Goal: Task Accomplishment & Management: Use online tool/utility

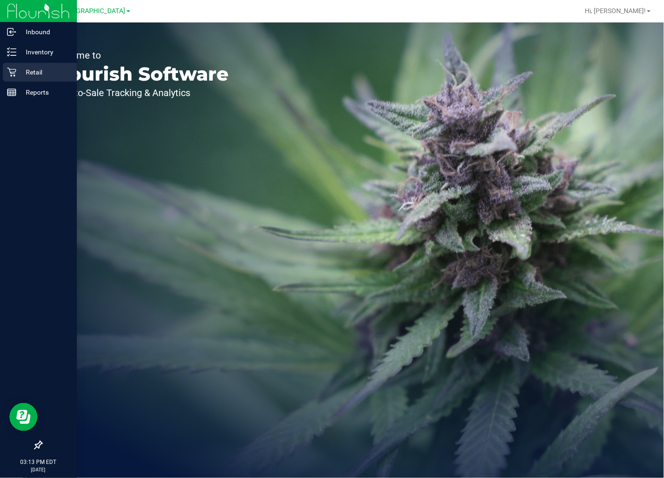
click at [48, 76] on p "Retail" at bounding box center [44, 72] width 56 height 11
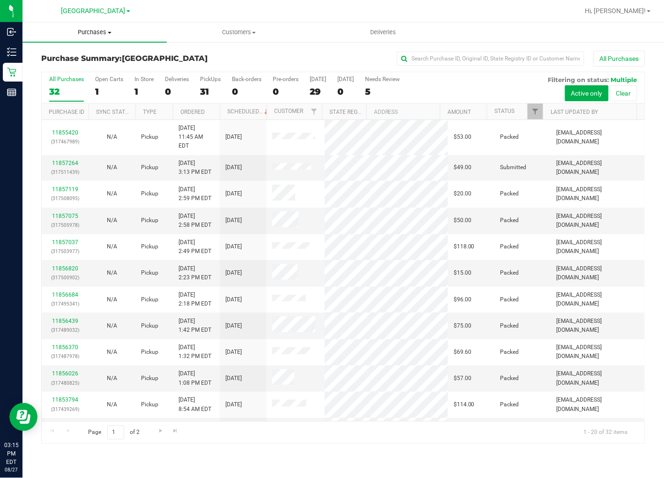
click at [91, 29] on span "Purchases" at bounding box center [94, 32] width 144 height 8
click at [82, 64] on li "Fulfillment" at bounding box center [94, 67] width 144 height 11
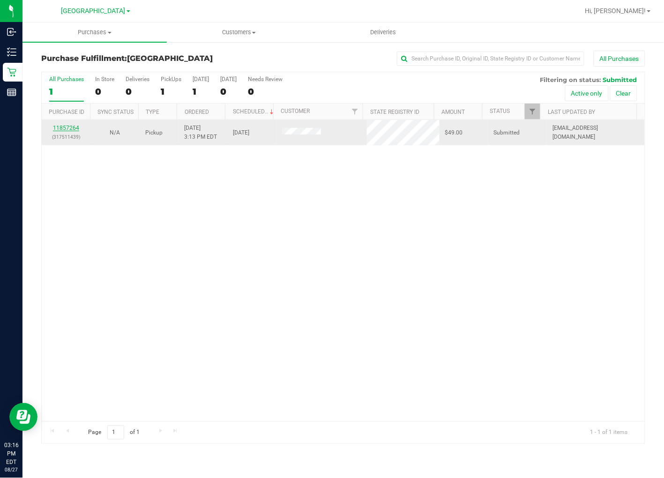
click at [59, 129] on link "11857264" at bounding box center [66, 128] width 26 height 7
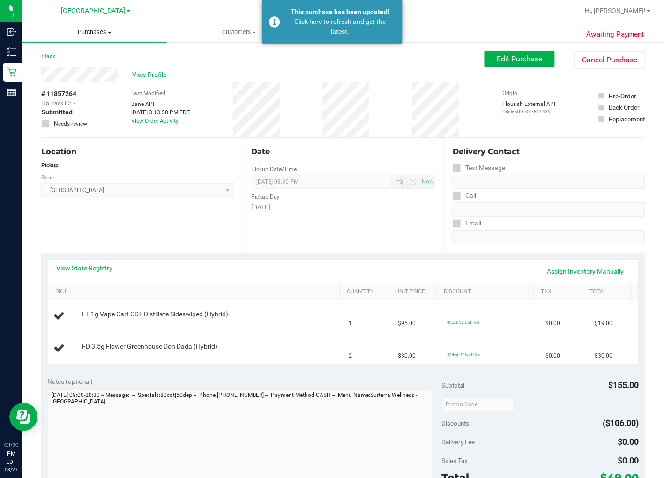
click at [90, 39] on uib-tab-heading "Purchases Summary of purchases Fulfillment All purchases" at bounding box center [94, 32] width 144 height 20
click at [86, 30] on span "Purchases" at bounding box center [94, 32] width 144 height 8
click at [67, 67] on span "Fulfillment" at bounding box center [51, 68] width 58 height 8
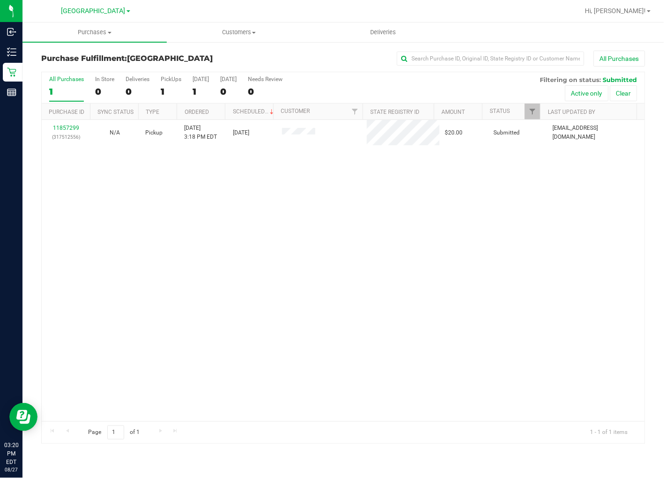
click at [540, 277] on div "11857299 (317512556) N/A Pickup 8/27/2025 3:18 PM EDT 8/27/2025 $20.00 Submitte…" at bounding box center [343, 270] width 603 height 301
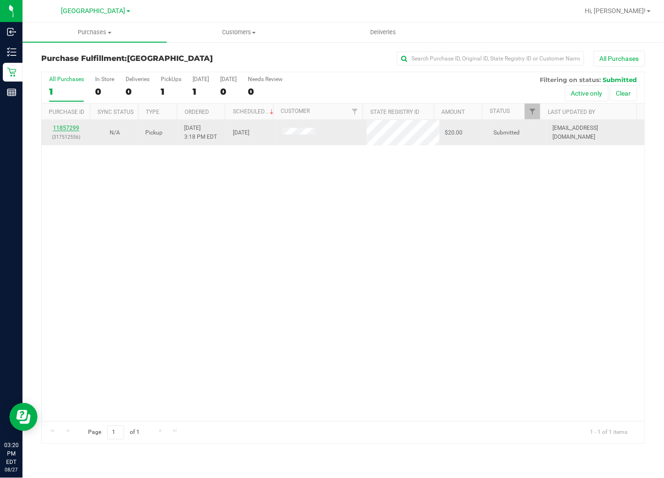
click at [67, 127] on link "11857299" at bounding box center [66, 128] width 26 height 7
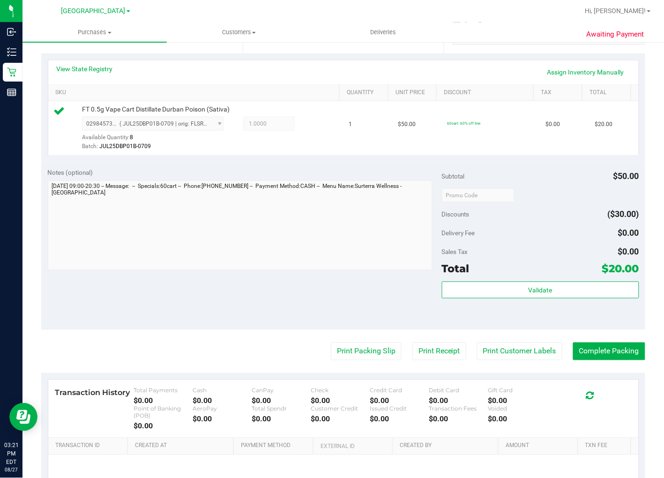
scroll to position [208, 0]
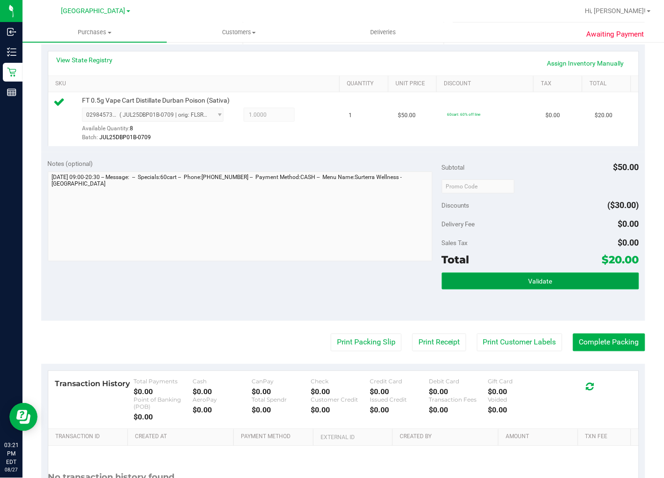
click at [524, 275] on button "Validate" at bounding box center [540, 281] width 197 height 17
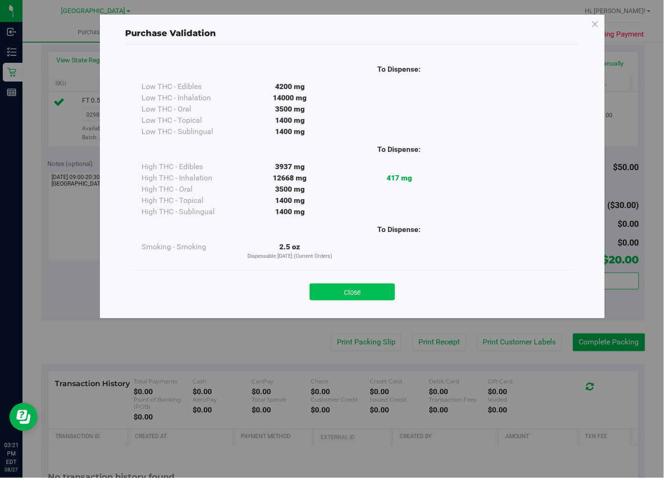
click at [351, 292] on button "Close" at bounding box center [352, 291] width 85 height 17
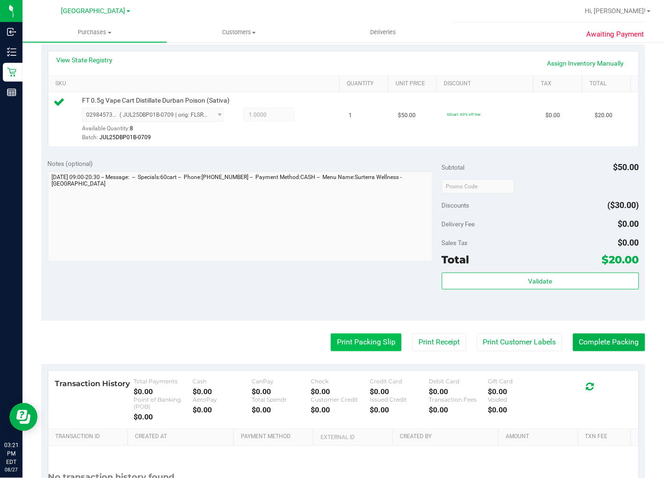
click at [355, 342] on button "Print Packing Slip" at bounding box center [366, 343] width 71 height 18
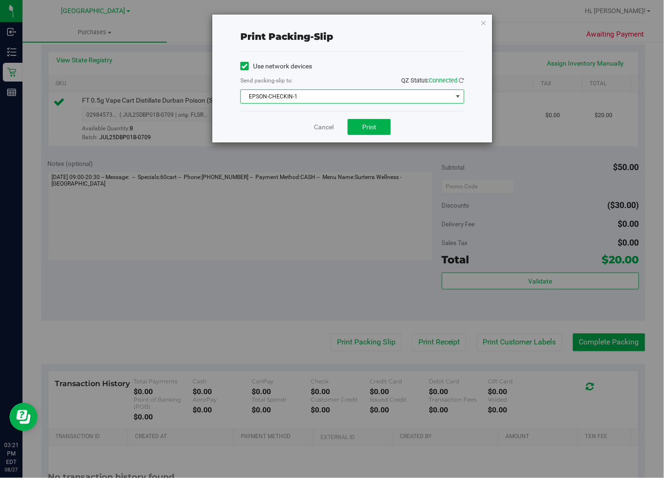
click at [368, 94] on span "EPSON-CHECKIN-1" at bounding box center [346, 96] width 211 height 13
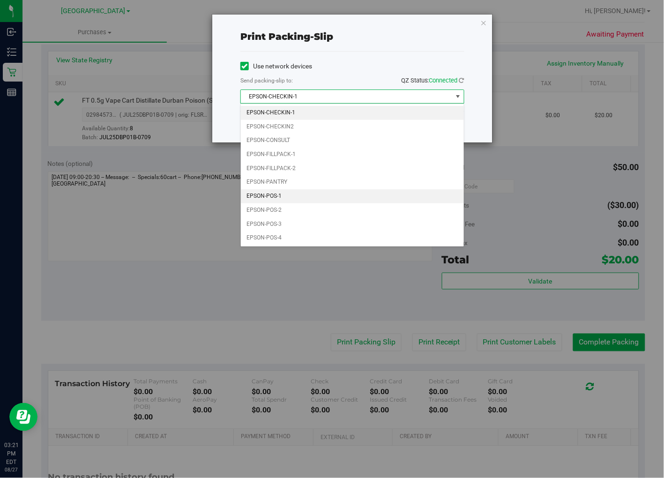
click at [284, 197] on li "EPSON-POS-1" at bounding box center [352, 196] width 223 height 14
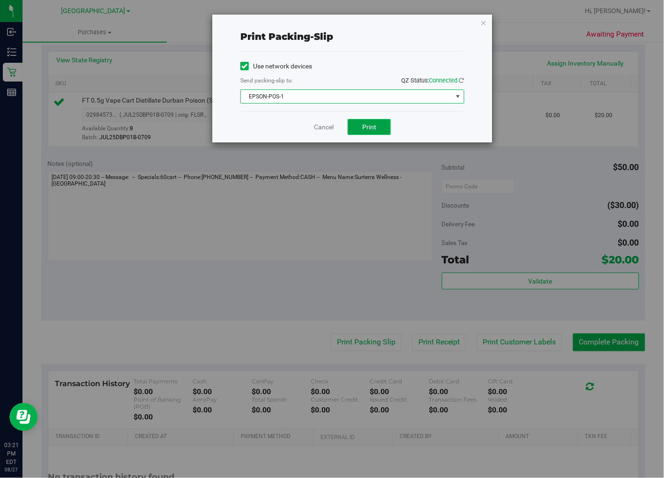
click at [371, 126] on span "Print" at bounding box center [369, 126] width 14 height 7
click at [319, 123] on link "Cancel" at bounding box center [324, 127] width 20 height 10
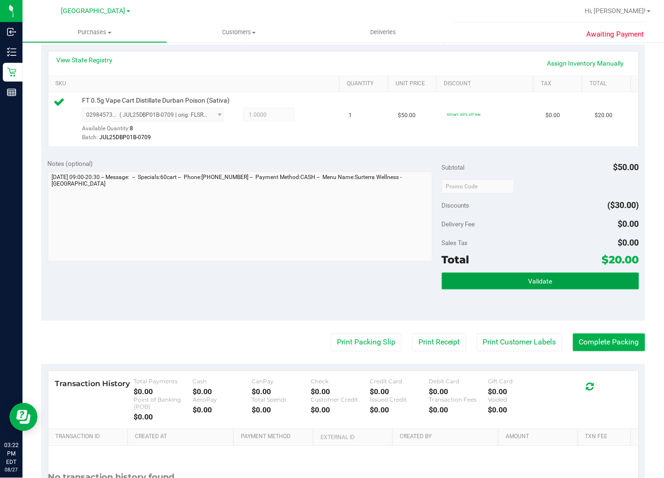
click at [555, 283] on button "Validate" at bounding box center [540, 281] width 197 height 17
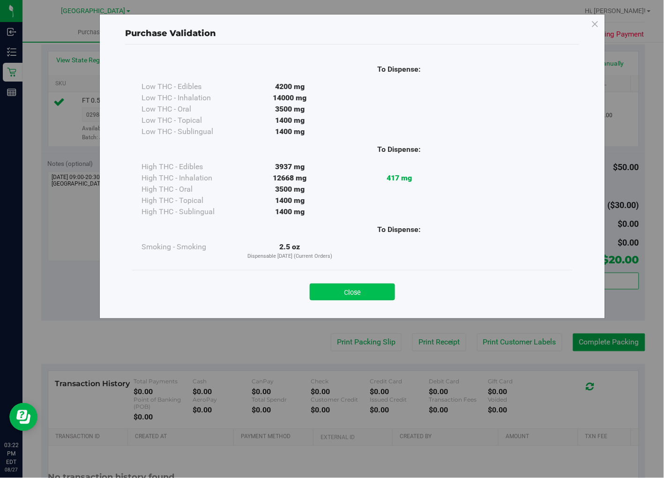
click at [362, 291] on button "Close" at bounding box center [352, 291] width 85 height 17
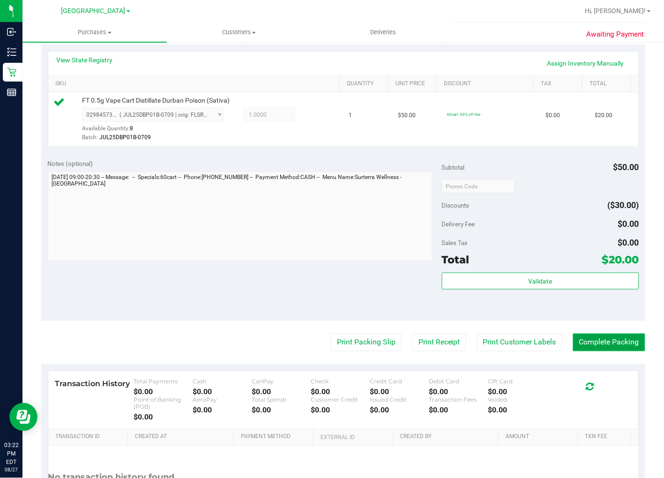
click at [622, 341] on button "Complete Packing" at bounding box center [609, 343] width 72 height 18
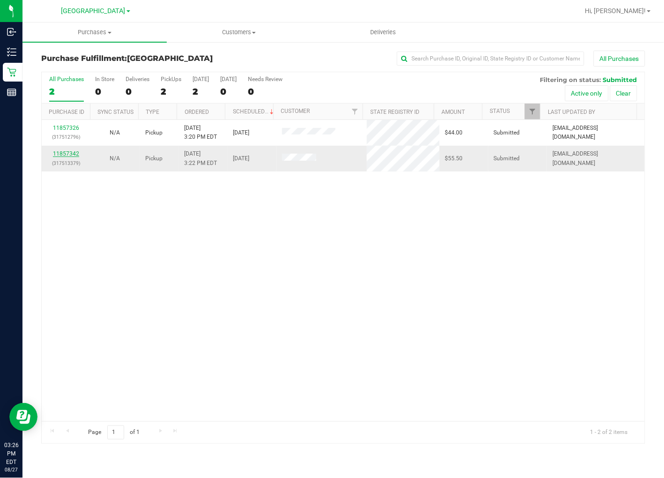
click at [64, 153] on link "11857342" at bounding box center [66, 153] width 26 height 7
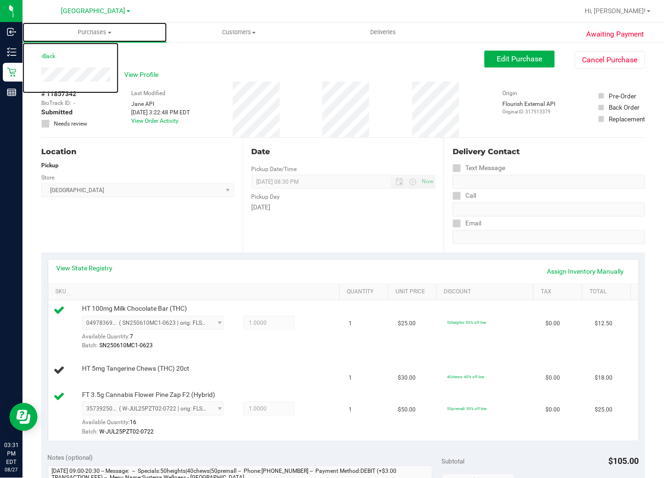
drag, startPoint x: -1, startPoint y: 455, endPoint x: -1, endPoint y: 498, distance: 42.6
click at [22, 22] on link "Purchases Summary of purchases Fulfillment All purchases" at bounding box center [94, 32] width 144 height 20
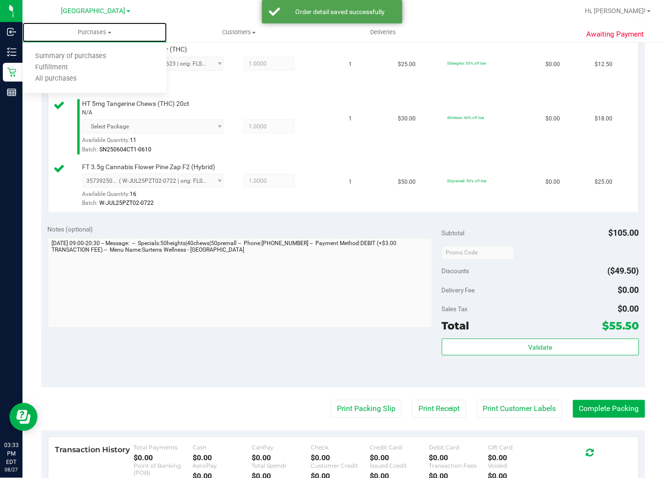
scroll to position [260, 0]
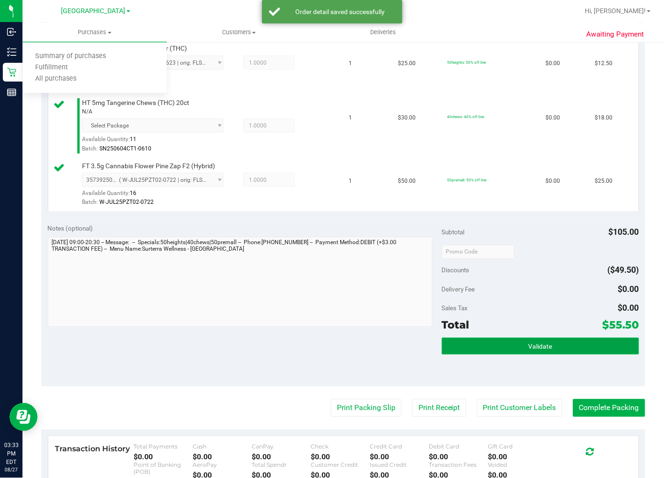
click at [516, 341] on button "Validate" at bounding box center [540, 346] width 197 height 17
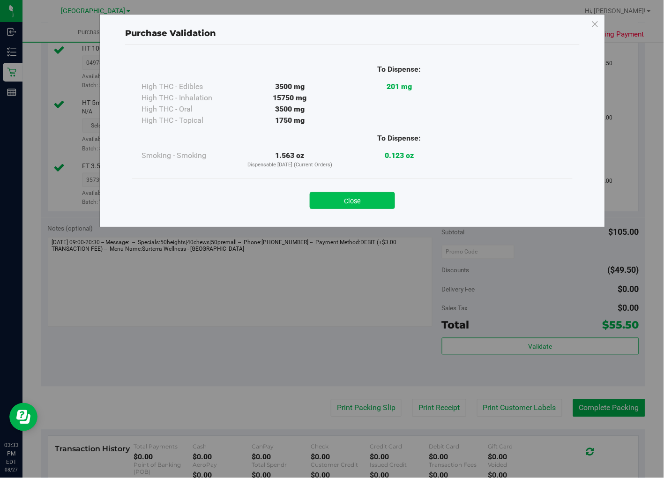
click at [372, 200] on button "Close" at bounding box center [352, 200] width 85 height 17
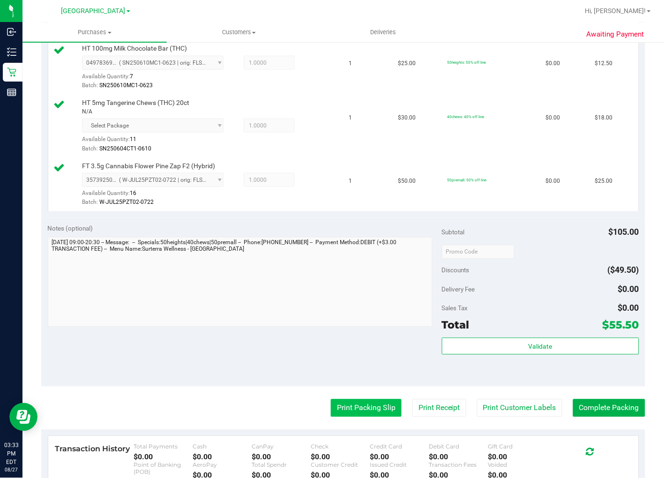
click at [365, 409] on button "Print Packing Slip" at bounding box center [366, 408] width 71 height 18
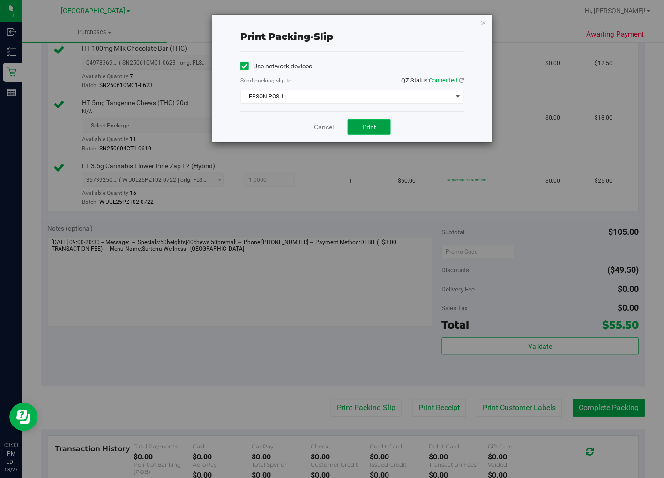
click at [363, 128] on span "Print" at bounding box center [369, 126] width 14 height 7
click at [319, 124] on link "Cancel" at bounding box center [324, 127] width 20 height 10
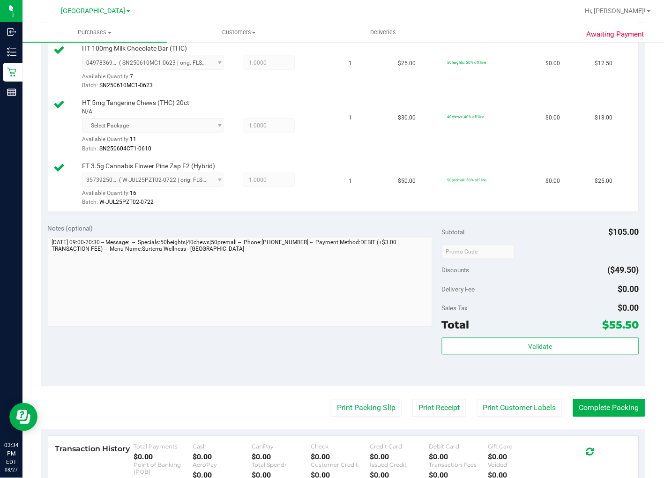
click at [540, 337] on div "Subtotal $105.00 Discounts ($49.50) Delivery Fee $0.00 Sales Tax $0.00 Total $5…" at bounding box center [540, 302] width 197 height 156
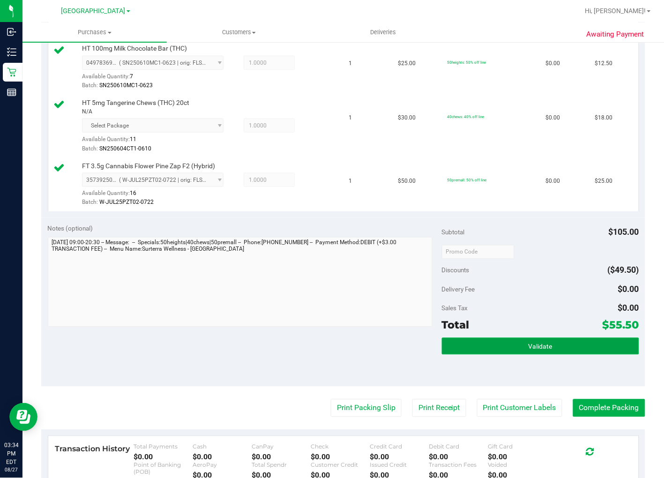
click at [536, 347] on span "Validate" at bounding box center [540, 346] width 24 height 7
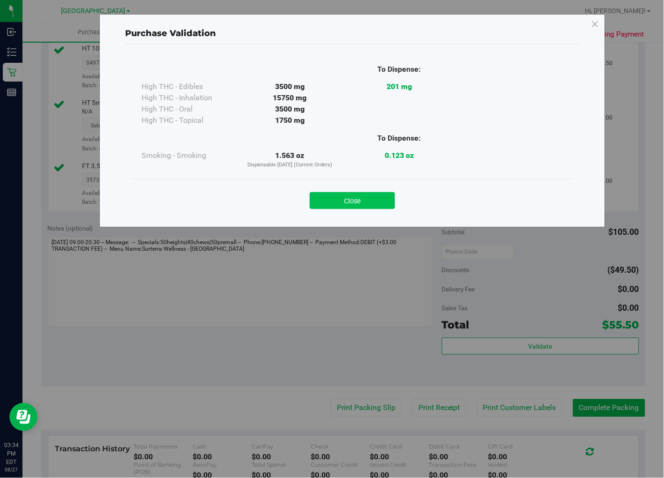
click at [355, 198] on button "Close" at bounding box center [352, 200] width 85 height 17
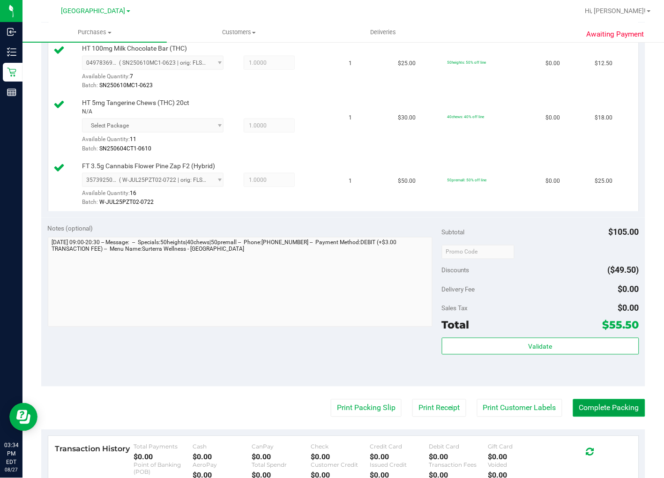
click at [609, 407] on button "Complete Packing" at bounding box center [609, 408] width 72 height 18
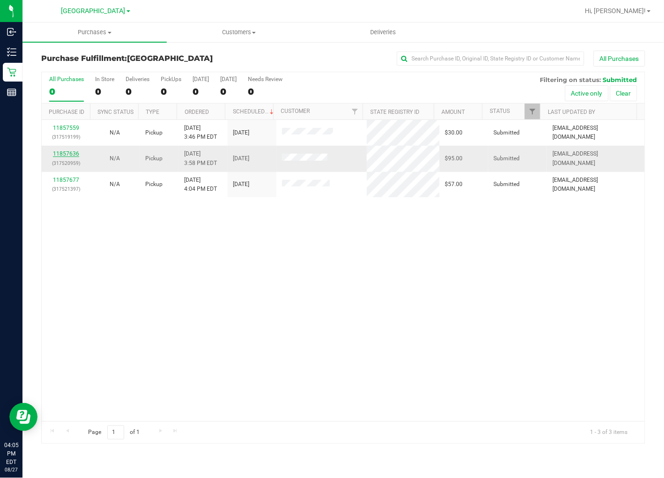
click at [68, 154] on link "11857636" at bounding box center [66, 153] width 26 height 7
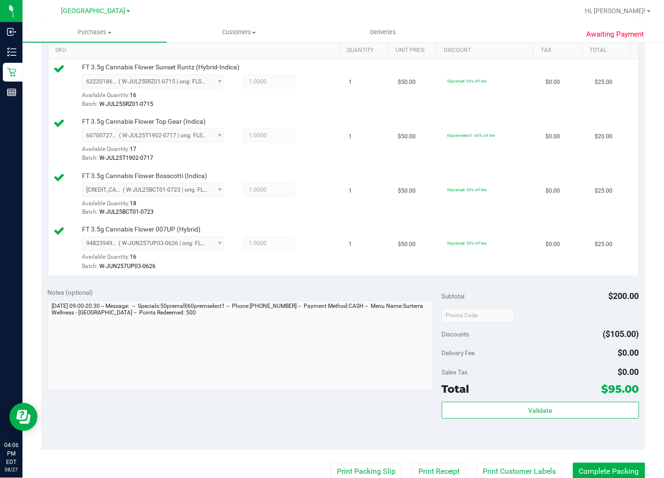
scroll to position [260, 0]
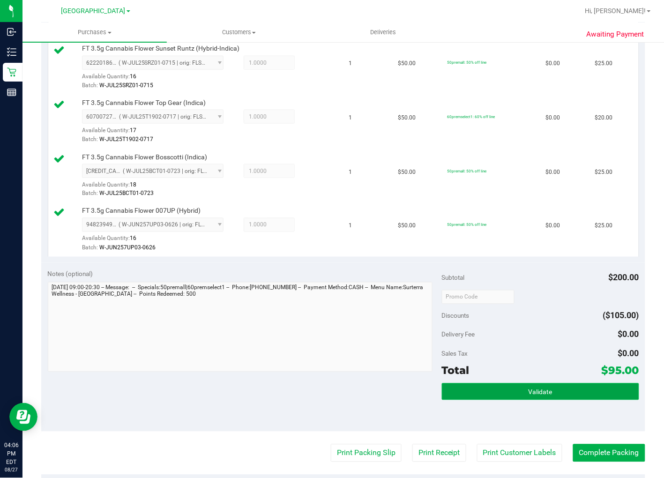
click at [495, 394] on button "Validate" at bounding box center [540, 391] width 197 height 17
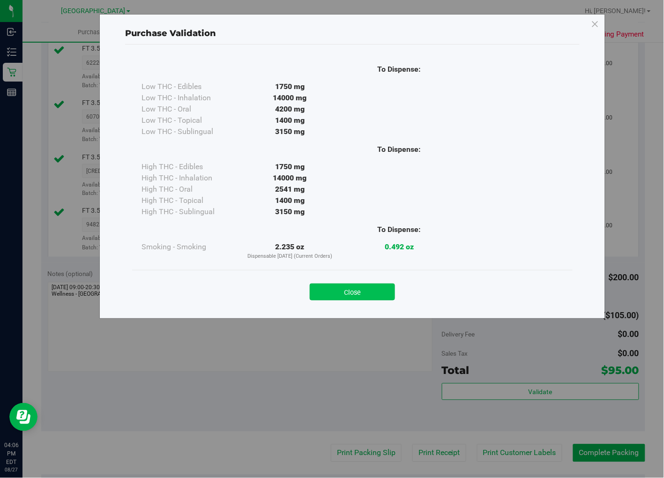
click at [387, 287] on button "Close" at bounding box center [352, 291] width 85 height 17
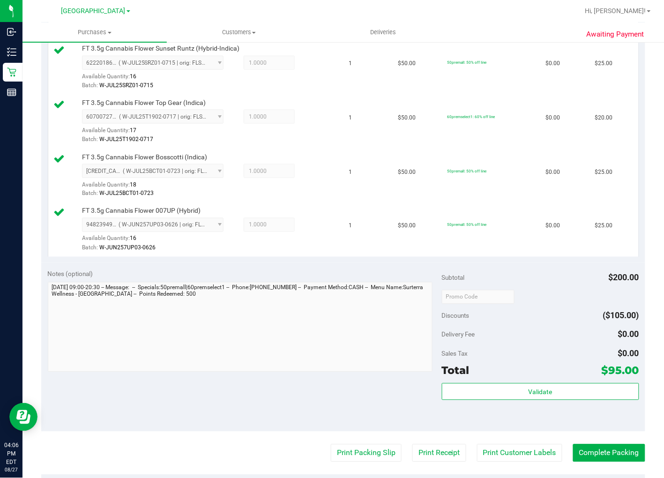
scroll to position [0, 0]
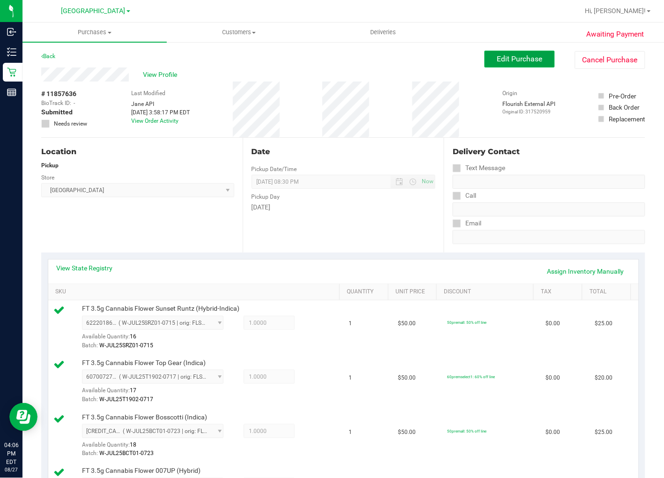
click at [515, 61] on span "Edit Purchase" at bounding box center [519, 58] width 45 height 9
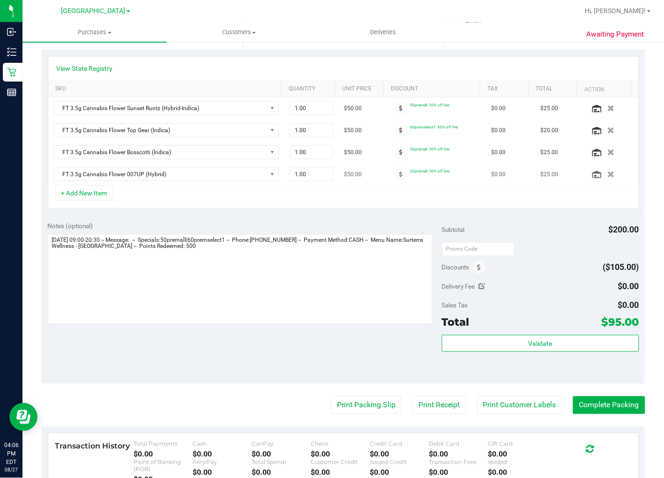
scroll to position [208, 0]
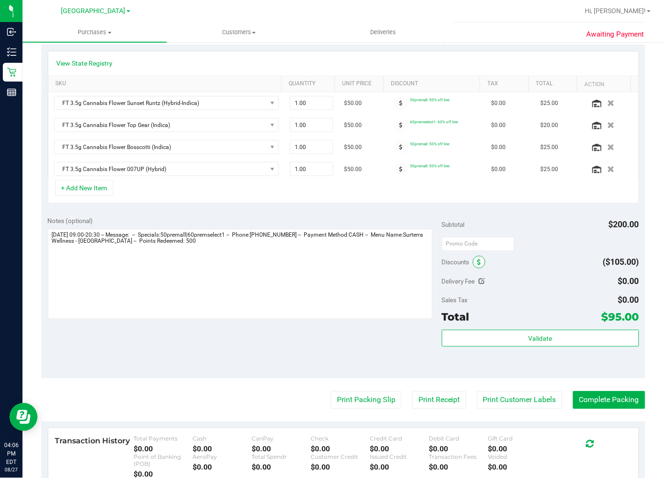
click at [478, 260] on span at bounding box center [479, 262] width 13 height 13
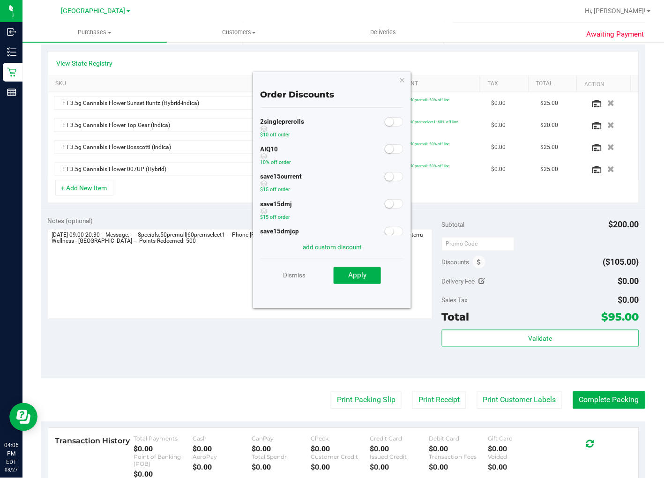
click at [389, 151] on span at bounding box center [394, 148] width 19 height 9
click at [375, 275] on button "Apply" at bounding box center [357, 275] width 47 height 17
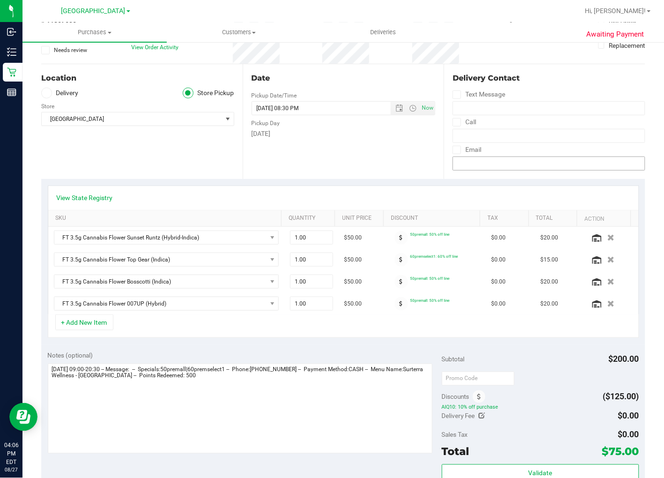
scroll to position [0, 0]
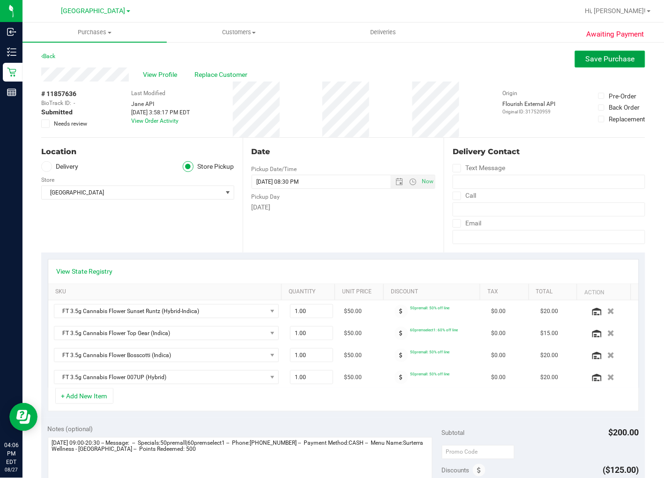
click at [597, 61] on span "Save Purchase" at bounding box center [610, 58] width 49 height 9
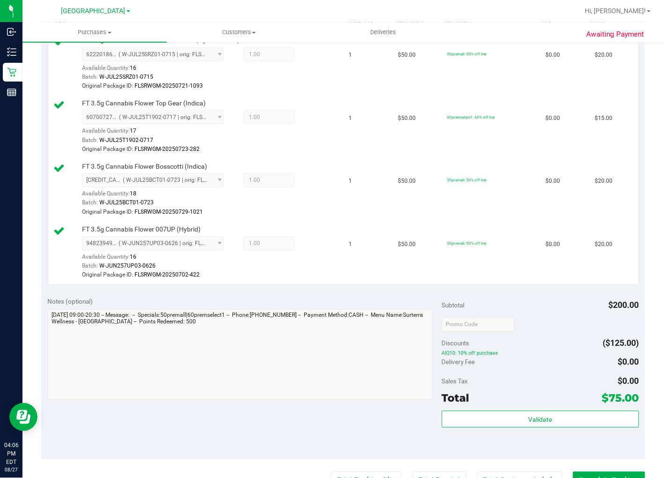
scroll to position [364, 0]
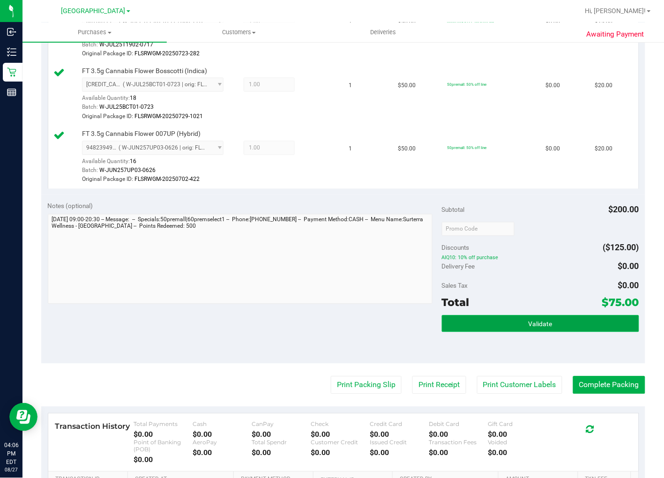
click at [529, 321] on span "Validate" at bounding box center [540, 323] width 24 height 7
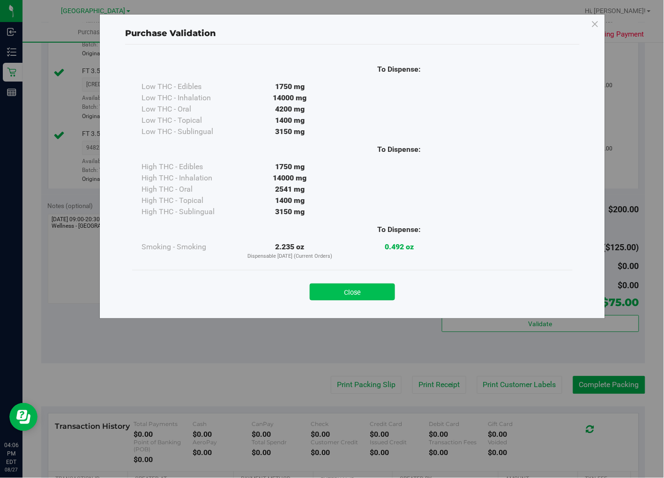
click at [372, 291] on button "Close" at bounding box center [352, 291] width 85 height 17
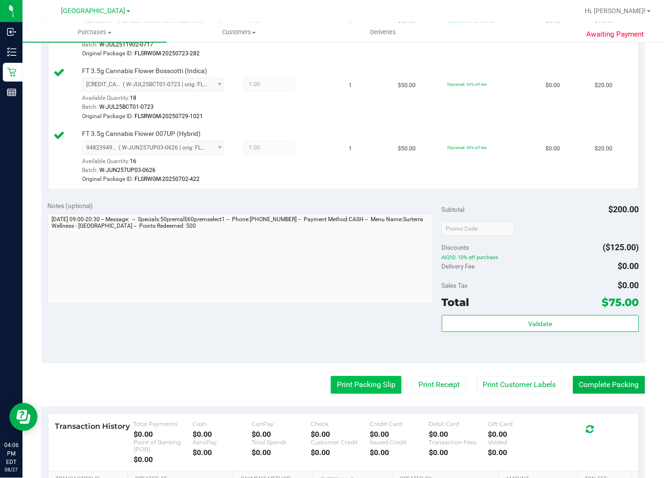
click at [366, 384] on button "Print Packing Slip" at bounding box center [366, 385] width 71 height 18
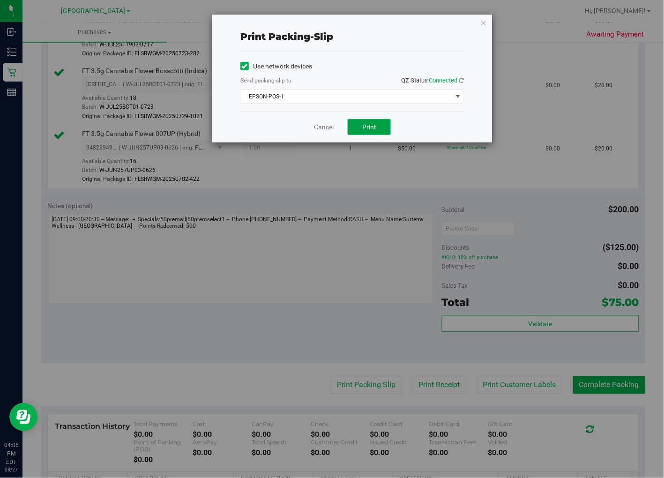
click at [371, 121] on button "Print" at bounding box center [369, 127] width 43 height 16
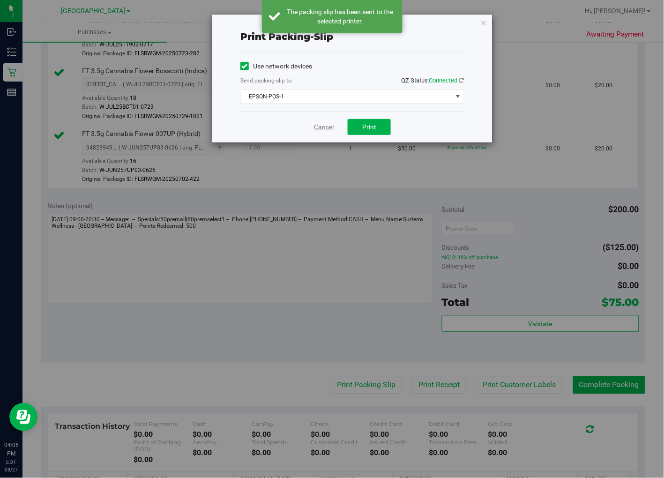
click at [320, 126] on link "Cancel" at bounding box center [324, 127] width 20 height 10
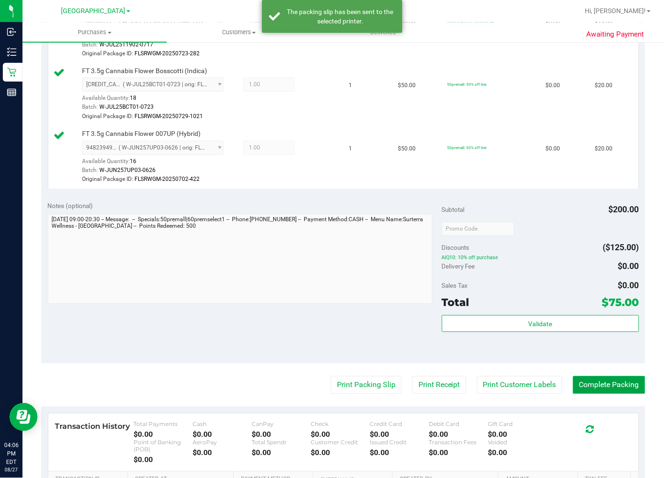
click at [614, 378] on button "Complete Packing" at bounding box center [609, 385] width 72 height 18
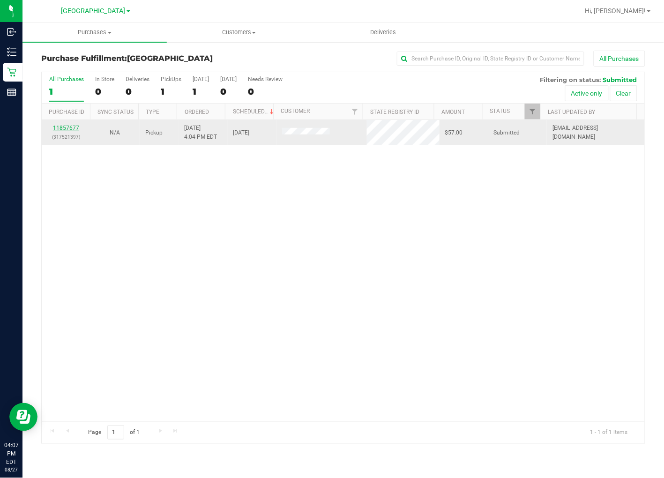
click at [58, 127] on link "11857677" at bounding box center [66, 128] width 26 height 7
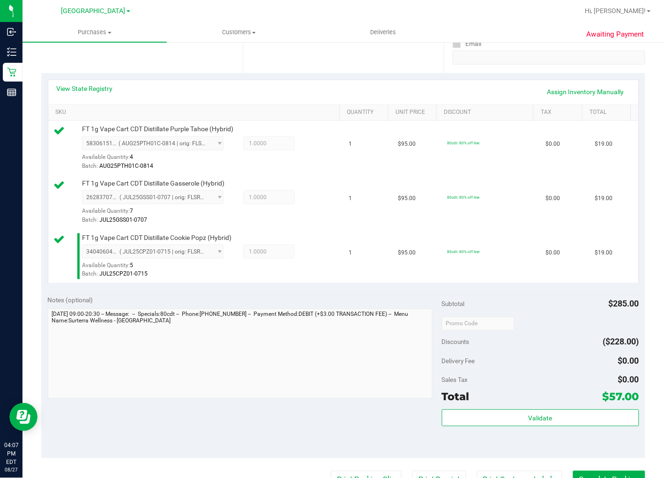
scroll to position [208, 0]
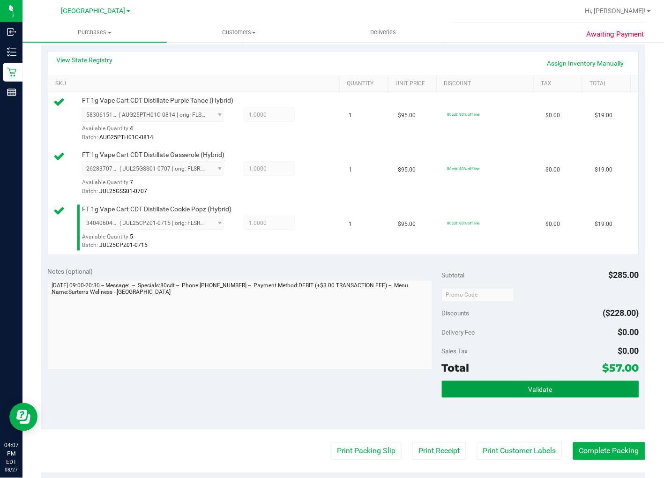
click at [581, 391] on button "Validate" at bounding box center [540, 389] width 197 height 17
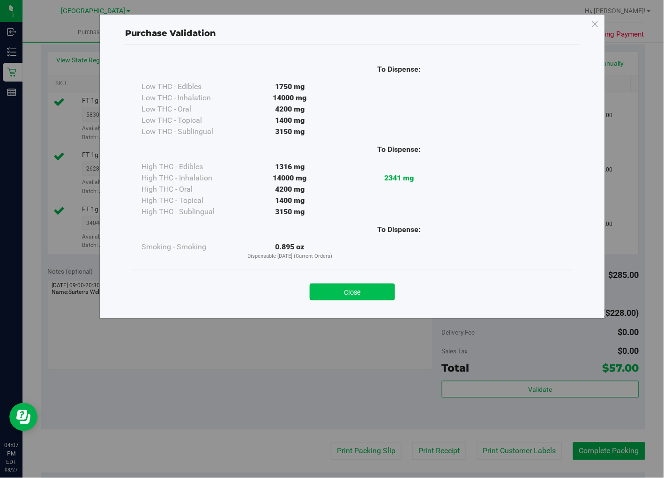
click at [343, 292] on button "Close" at bounding box center [352, 291] width 85 height 17
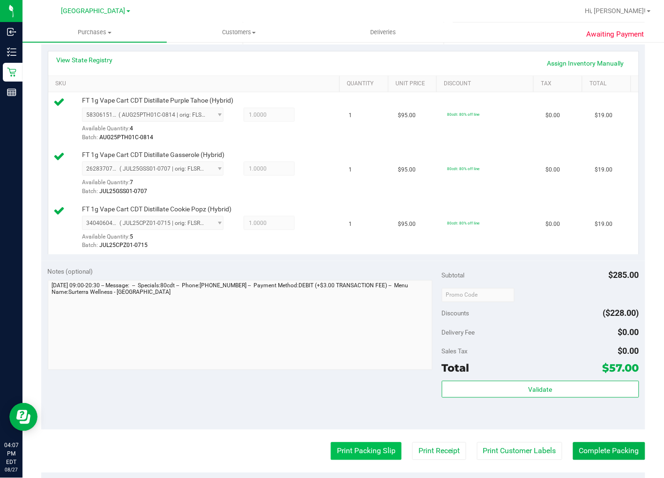
click at [353, 456] on button "Print Packing Slip" at bounding box center [366, 451] width 71 height 18
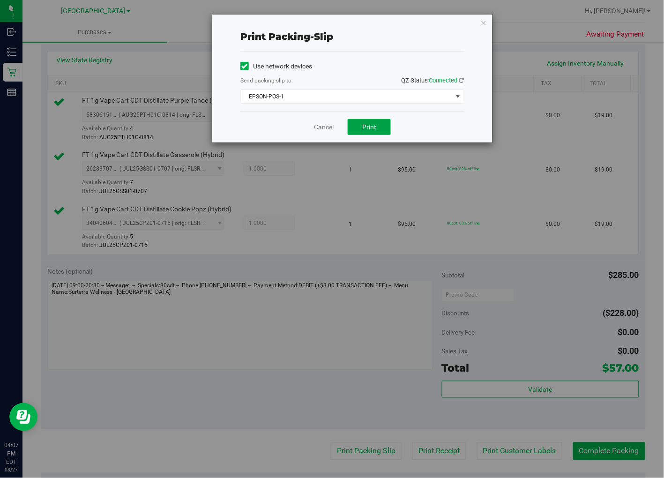
click at [367, 124] on span "Print" at bounding box center [369, 126] width 14 height 7
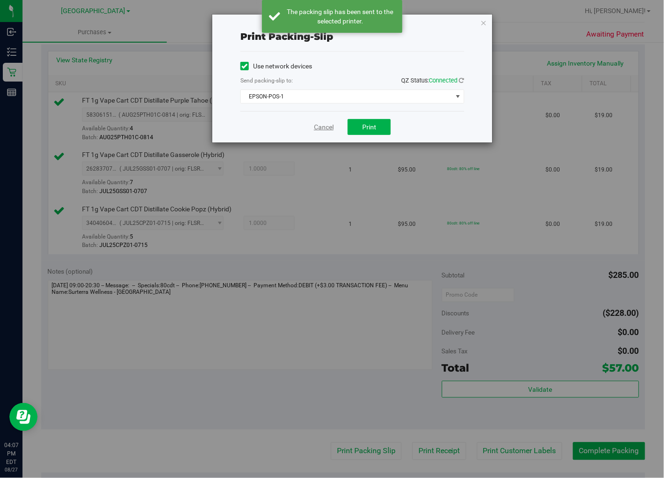
click at [319, 123] on link "Cancel" at bounding box center [324, 127] width 20 height 10
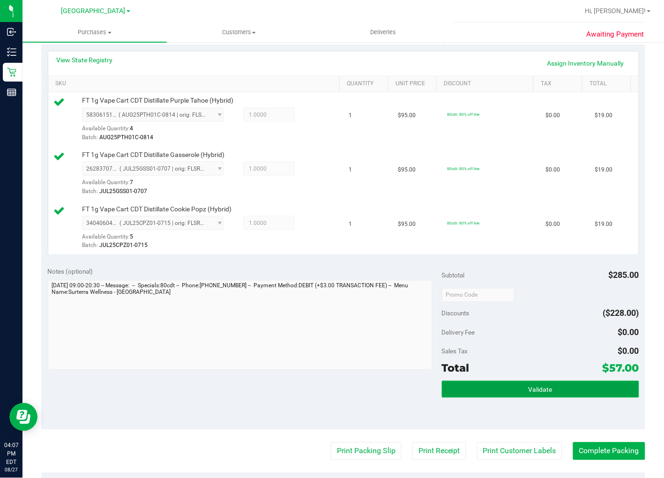
click at [490, 391] on button "Validate" at bounding box center [540, 389] width 197 height 17
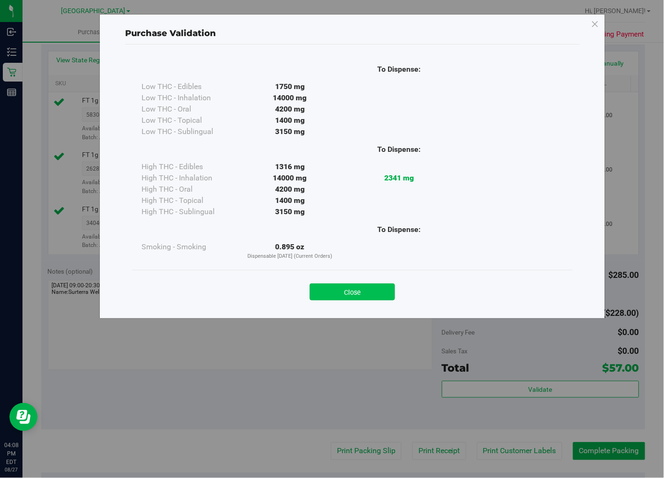
click at [367, 298] on button "Close" at bounding box center [352, 291] width 85 height 17
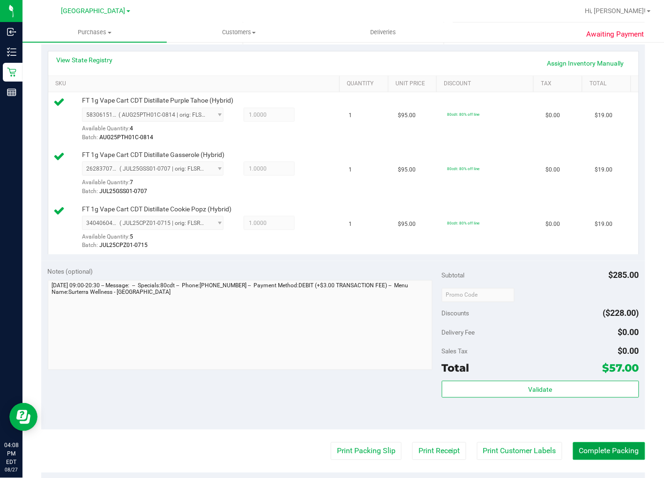
click at [625, 454] on button "Complete Packing" at bounding box center [609, 451] width 72 height 18
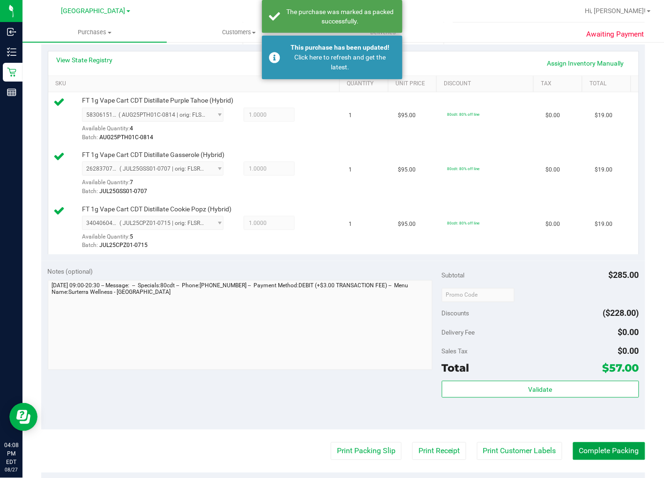
click at [573, 442] on button "Complete Packing" at bounding box center [609, 451] width 72 height 18
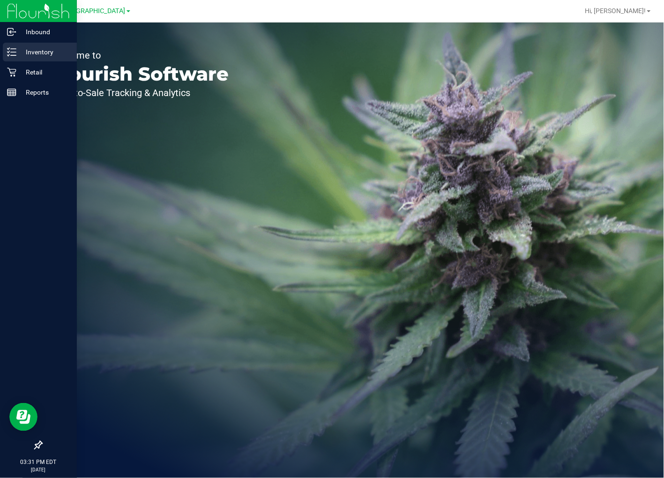
click at [48, 49] on p "Inventory" at bounding box center [44, 51] width 56 height 11
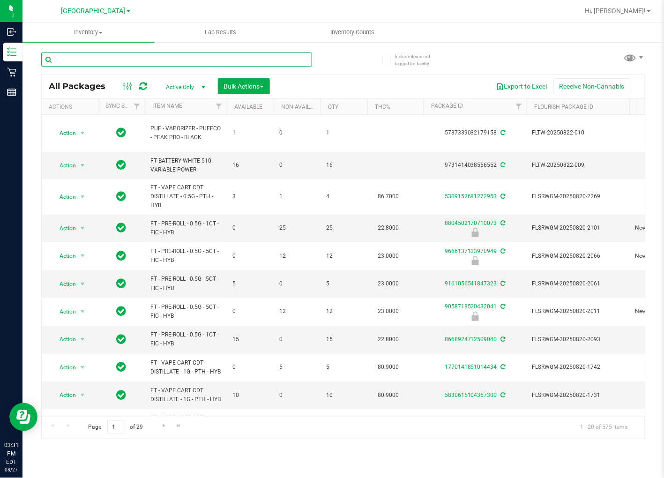
click at [295, 55] on input "text" at bounding box center [176, 59] width 271 height 14
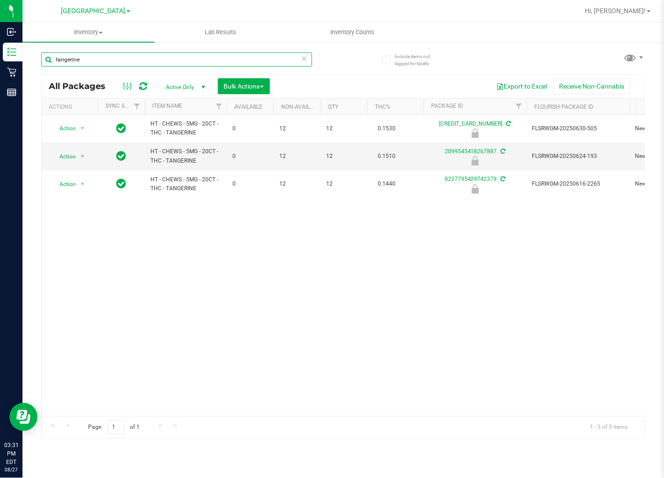
type input "tangerine"
click at [530, 8] on div at bounding box center [373, 11] width 411 height 18
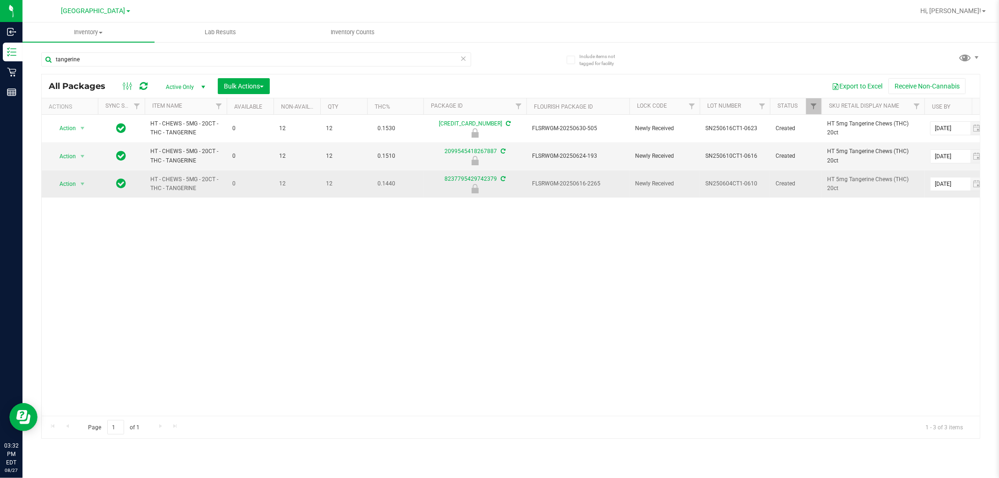
click at [589, 183] on span "FLSRWGM-20250616-2265" at bounding box center [578, 183] width 92 height 9
click at [61, 185] on span "Action" at bounding box center [63, 184] width 25 height 13
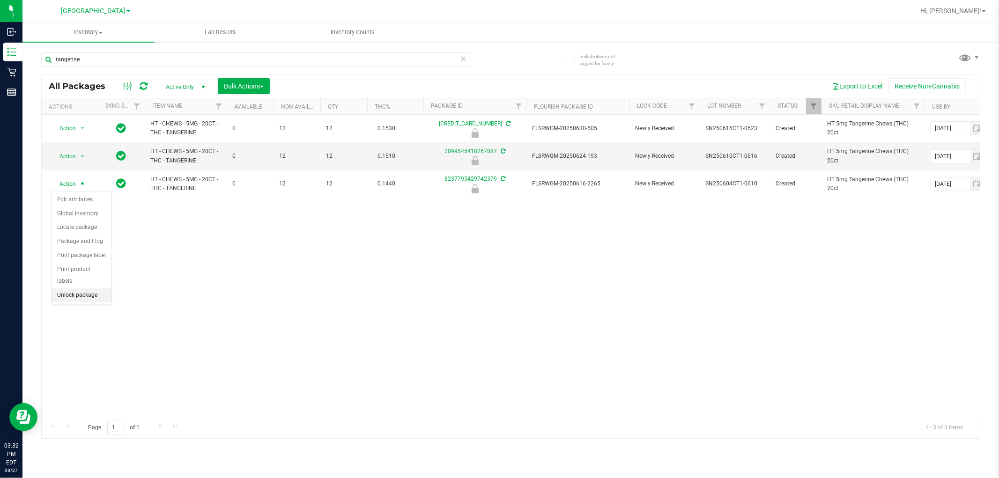
click at [68, 296] on li "Unlock package" at bounding box center [82, 296] width 60 height 14
